Goal: Check status

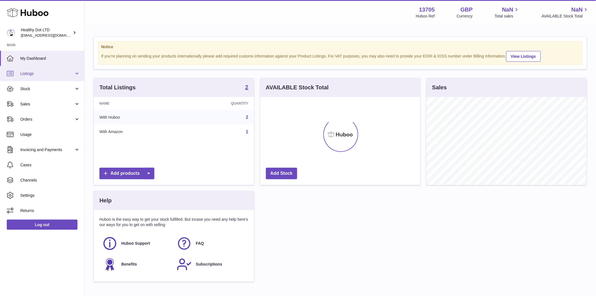
scroll to position [88, 160]
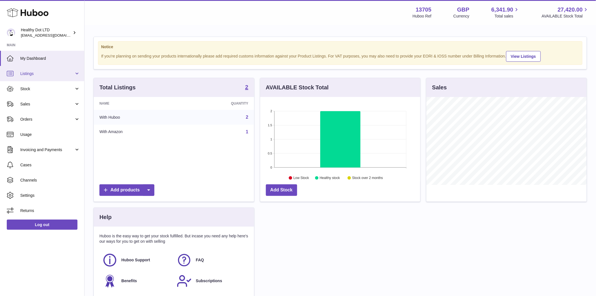
click at [28, 70] on link "Listings" at bounding box center [42, 73] width 84 height 15
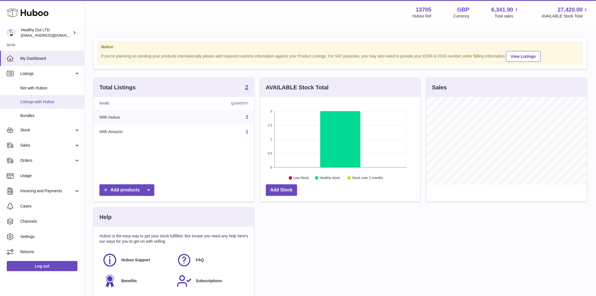
click at [37, 103] on span "Listings with Huboo" at bounding box center [50, 101] width 60 height 5
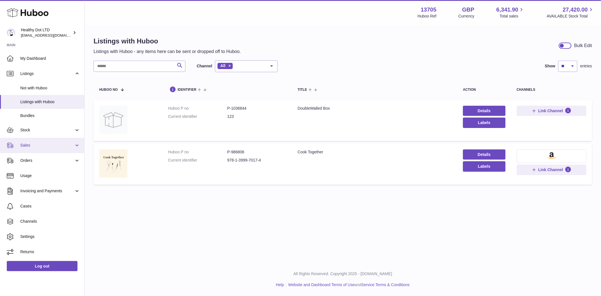
click at [28, 148] on link "Sales" at bounding box center [42, 145] width 84 height 15
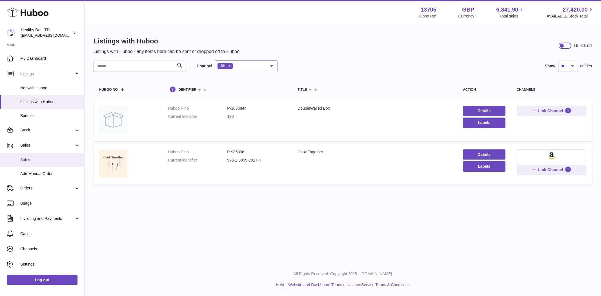
click at [28, 159] on span "Sales" at bounding box center [50, 159] width 60 height 5
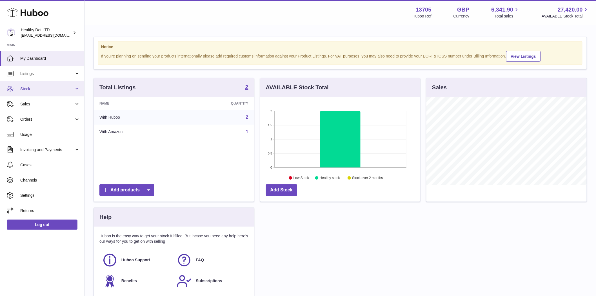
scroll to position [88, 160]
click at [28, 103] on span "Sales" at bounding box center [47, 103] width 54 height 5
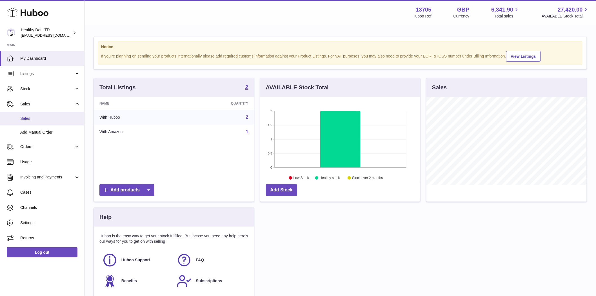
click at [21, 116] on span "Sales" at bounding box center [50, 118] width 60 height 5
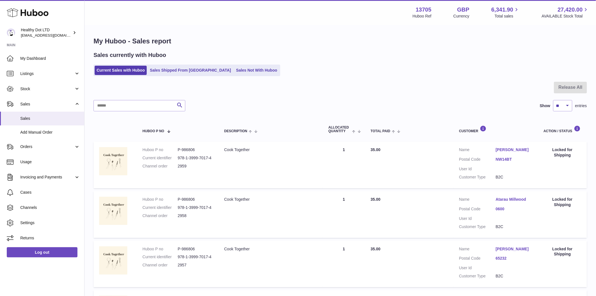
click at [179, 76] on ul "Current Sales with Huboo Sales Shipped From [GEOGRAPHIC_DATA] Sales Not With Hu…" at bounding box center [187, 71] width 187 height 12
click at [178, 72] on link "Sales Shipped From [GEOGRAPHIC_DATA]" at bounding box center [190, 70] width 85 height 9
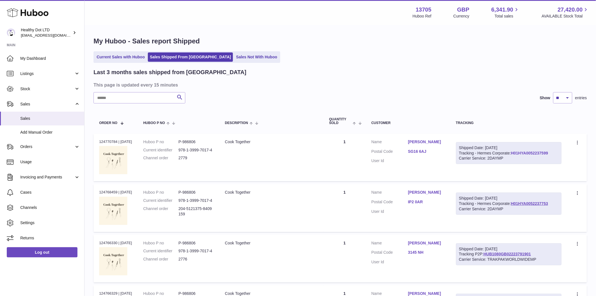
click at [511, 155] on link "H01HYA0052237599" at bounding box center [529, 153] width 37 height 5
click at [418, 151] on link "SG16 6AJ" at bounding box center [426, 151] width 37 height 5
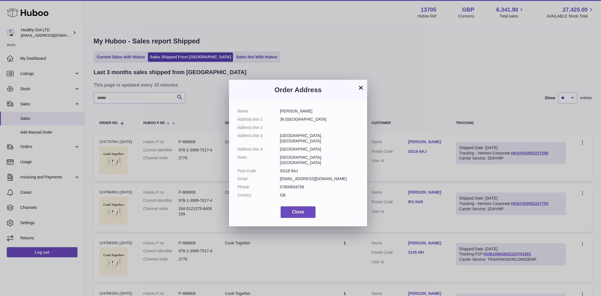
drag, startPoint x: 297, startPoint y: 160, endPoint x: 278, endPoint y: 160, distance: 19.2
click at [278, 160] on dl "Name Ally Antoniou Address line 1 36 Newtown Address line 2 Address line 3 Henl…" at bounding box center [297, 154] width 121 height 92
copy dl "SG16 6AJ"
click at [291, 206] on button "Close" at bounding box center [298, 212] width 35 height 12
